Goal: Transaction & Acquisition: Obtain resource

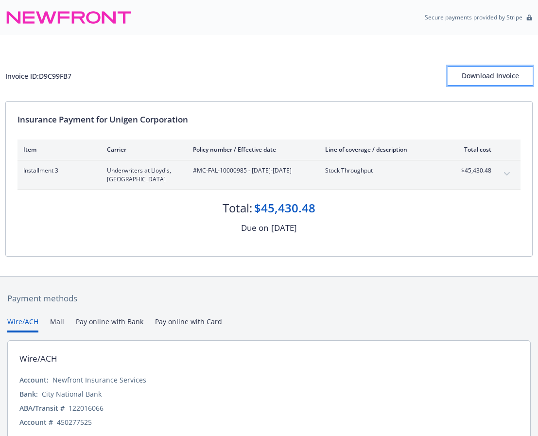
click at [488, 74] on div "Download Invoice" at bounding box center [490, 76] width 85 height 18
